Goal: Task Accomplishment & Management: Use online tool/utility

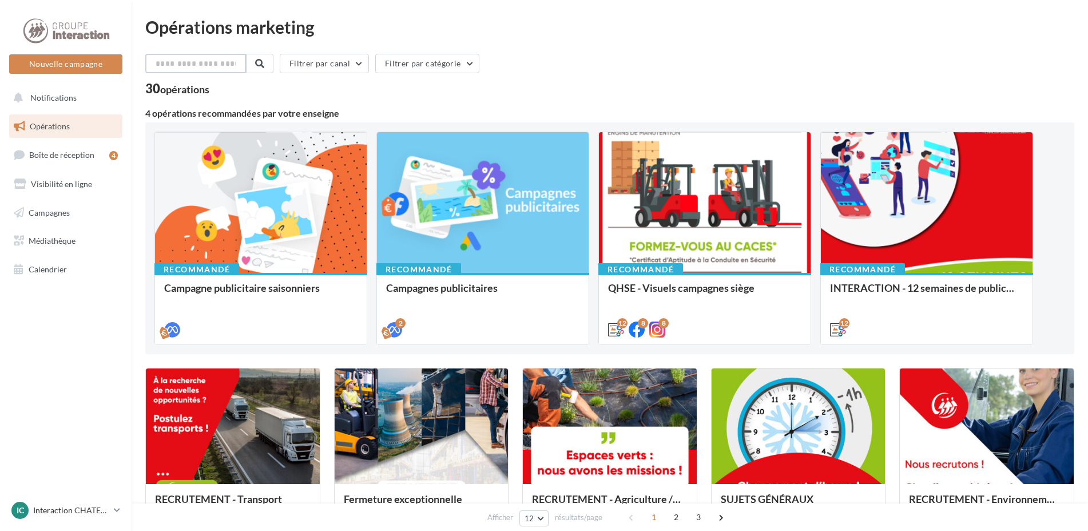
click at [217, 59] on input "text" at bounding box center [195, 63] width 101 height 19
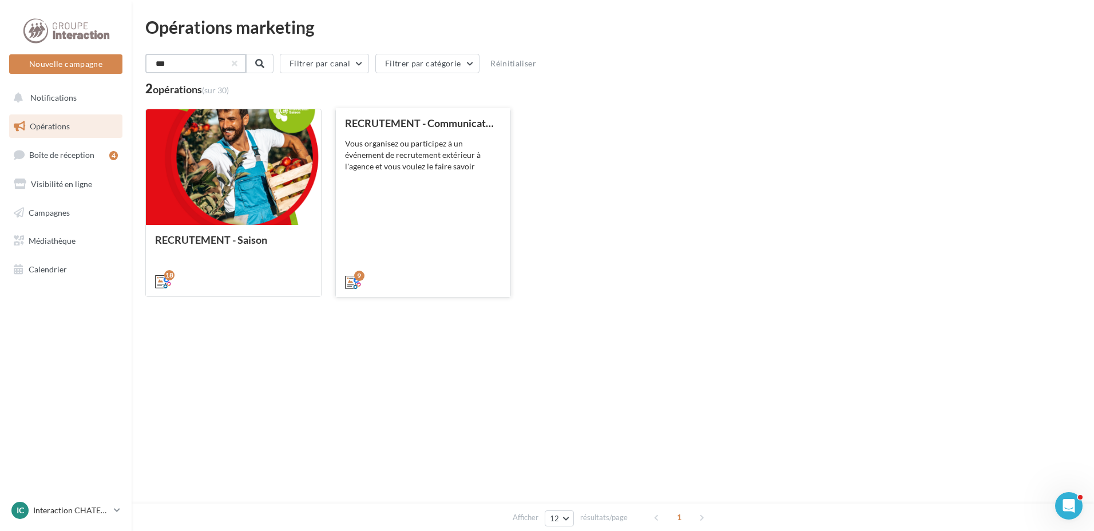
type input "***"
click at [416, 215] on div "RECRUTEMENT - Communication externe Vous organisez ou participez à un événement…" at bounding box center [423, 201] width 157 height 169
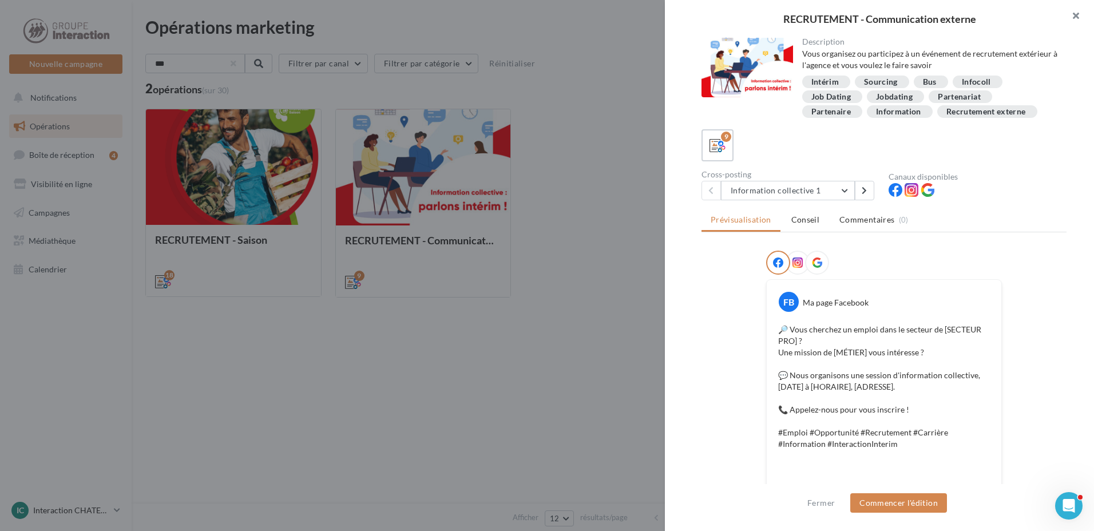
click at [1079, 10] on button "button" at bounding box center [1071, 17] width 46 height 34
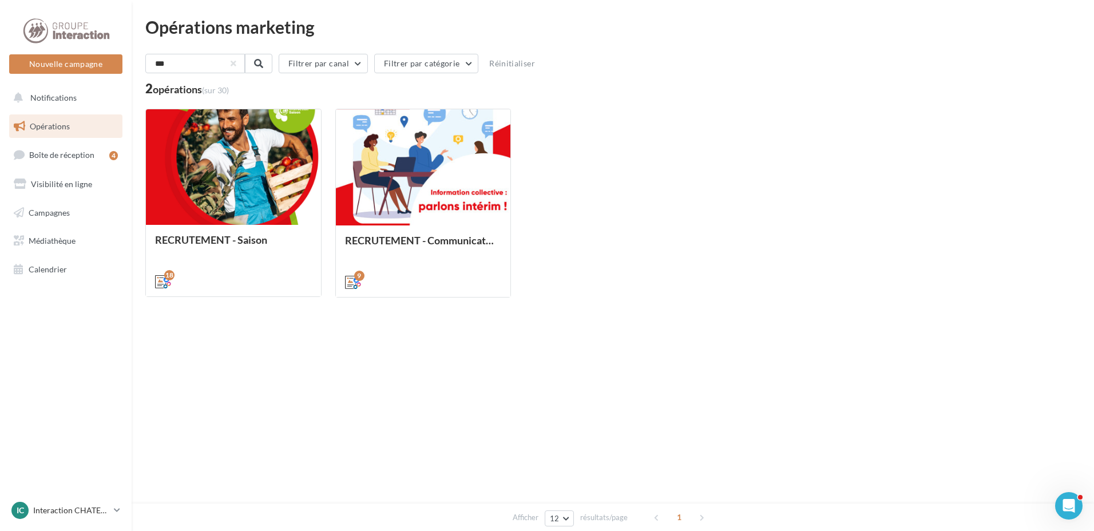
click at [403, 421] on div "Nouvelle campagne Nouvelle campagne Notifications Opérations Boîte de réception…" at bounding box center [547, 265] width 1094 height 531
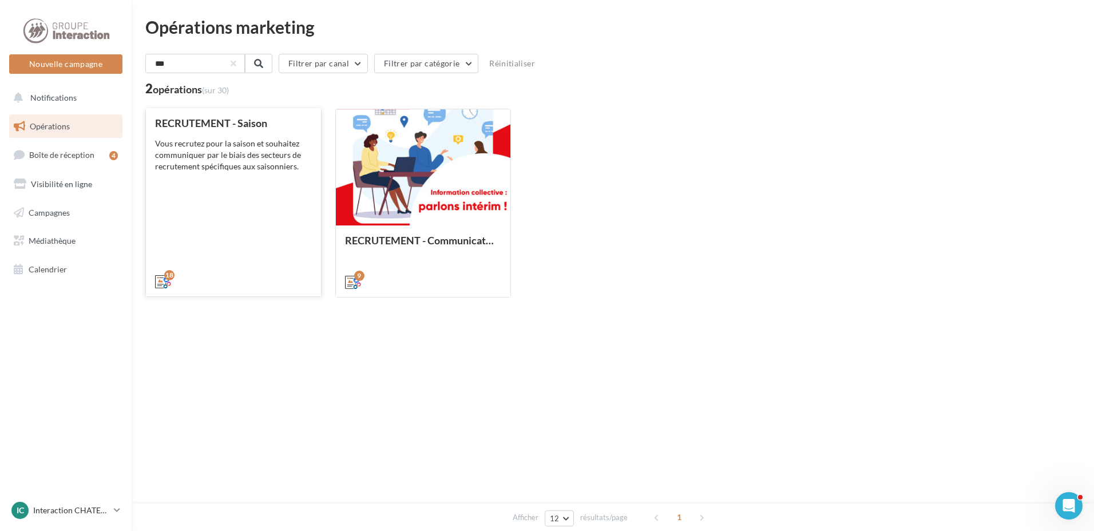
click at [217, 209] on div "RECRUTEMENT - Saison Vous recrutez pour la saison et souhaitez communiquer par …" at bounding box center [233, 201] width 157 height 169
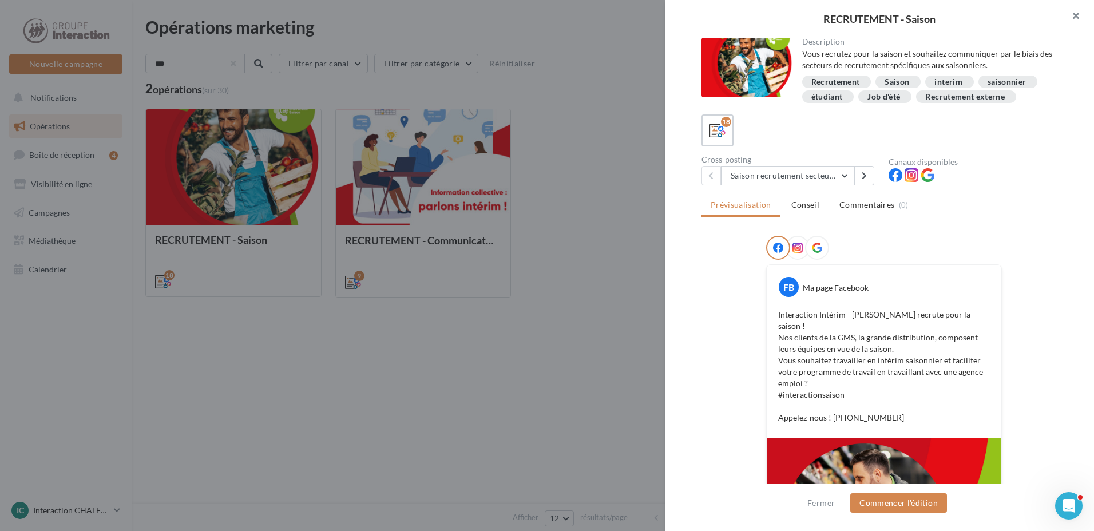
click at [1067, 16] on button "button" at bounding box center [1071, 17] width 46 height 34
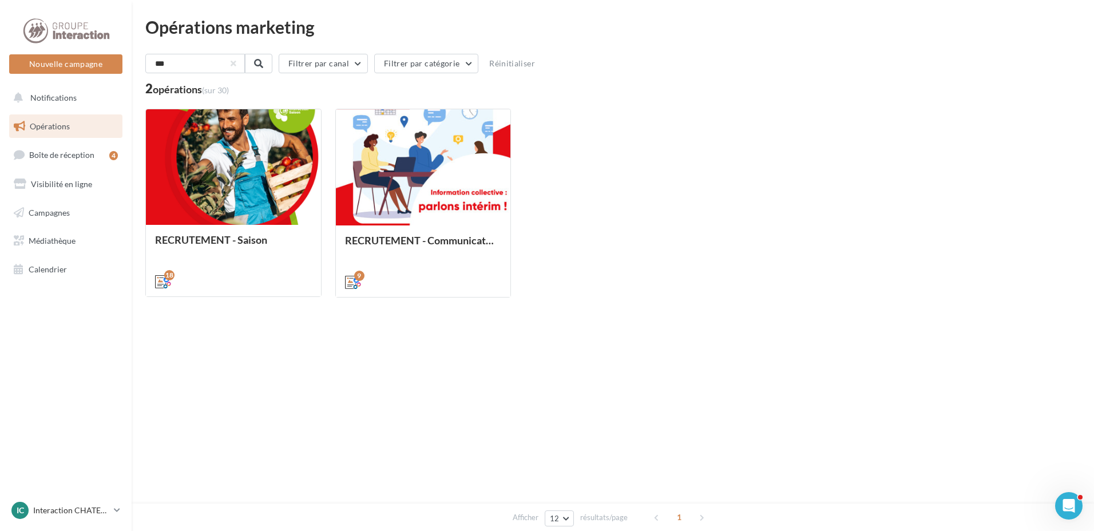
click at [701, 277] on div "RECRUTEMENT - Saison Vous recrutez pour la saison et souhaitez communiquer par …" at bounding box center [612, 203] width 935 height 189
